Goal: Communication & Community: Answer question/provide support

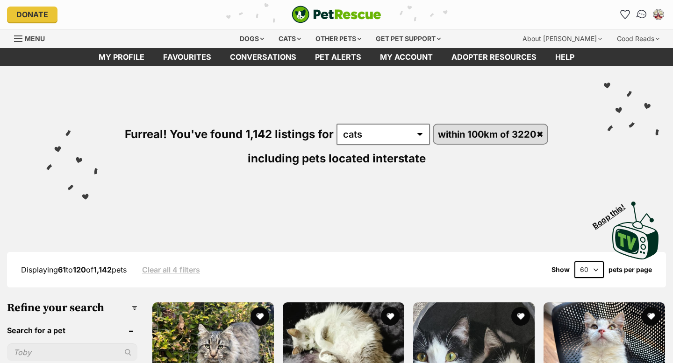
click at [639, 16] on img "Conversations" at bounding box center [641, 14] width 13 height 12
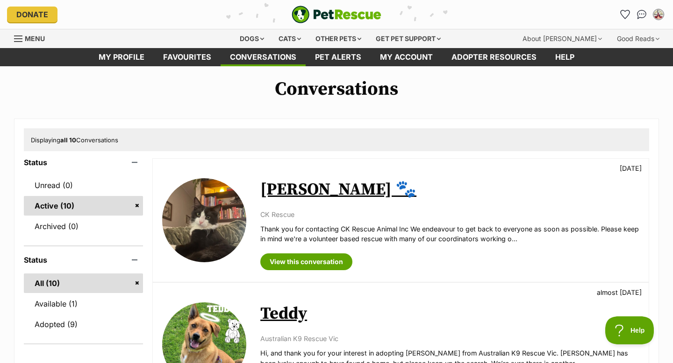
click at [276, 188] on link "[PERSON_NAME] 🐾" at bounding box center [338, 189] width 156 height 21
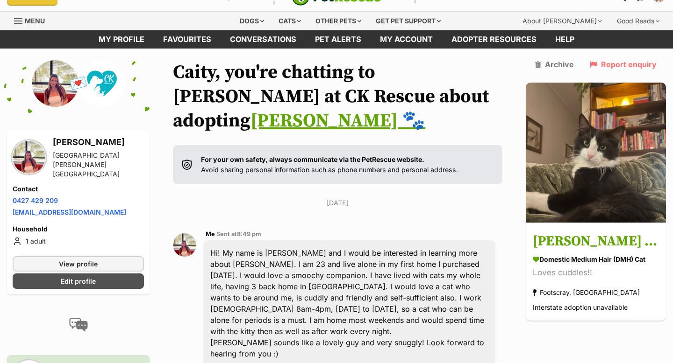
scroll to position [21, 0]
